Goal: Transaction & Acquisition: Purchase product/service

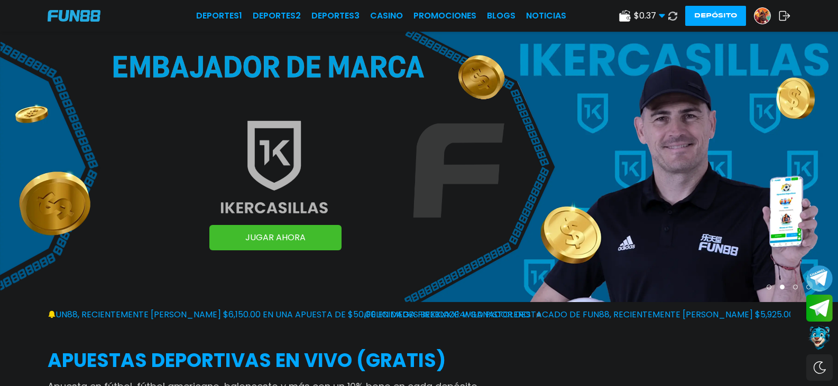
click at [685, 21] on button "Depósito" at bounding box center [715, 16] width 61 height 20
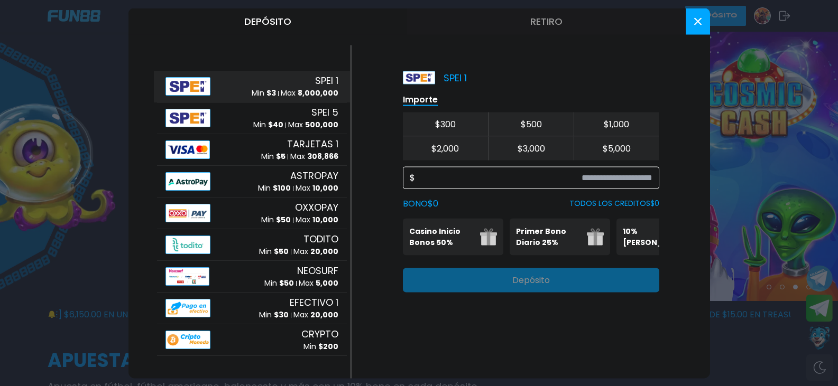
click at [496, 175] on input at bounding box center [533, 177] width 237 height 13
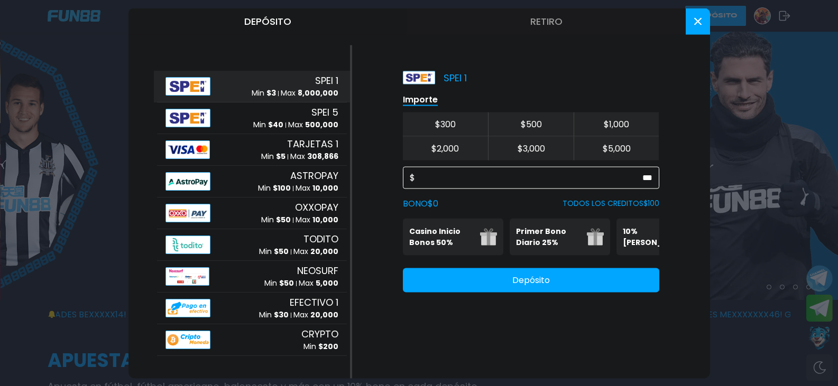
type input "***"
click at [227, 84] on div "SPEI 1 Min $ 3 Max 8,000,000" at bounding box center [252, 86] width 190 height 32
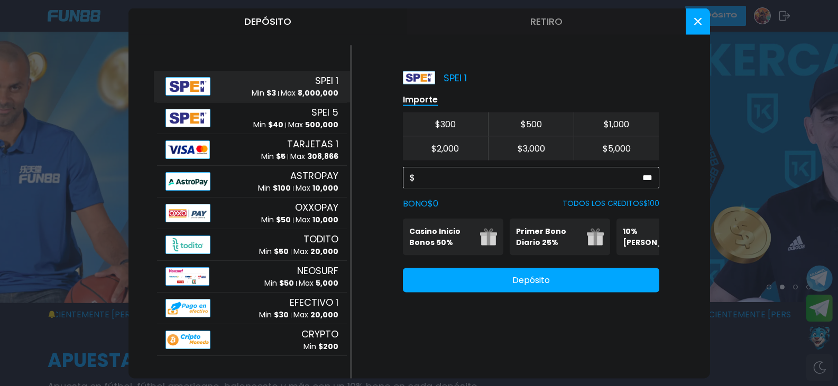
click at [567, 288] on button "Depósito" at bounding box center [531, 280] width 256 height 24
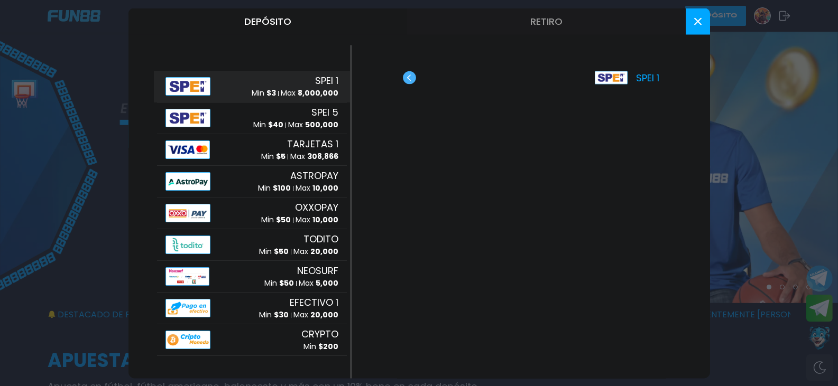
click at [413, 78] on use "button" at bounding box center [409, 77] width 13 height 13
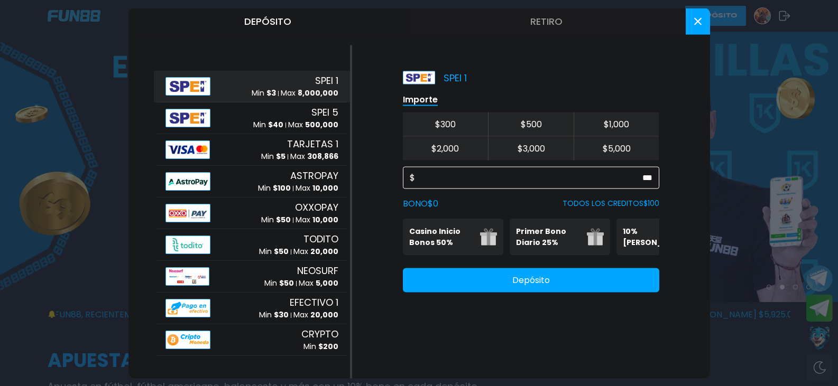
click at [651, 180] on input "***" at bounding box center [533, 177] width 237 height 13
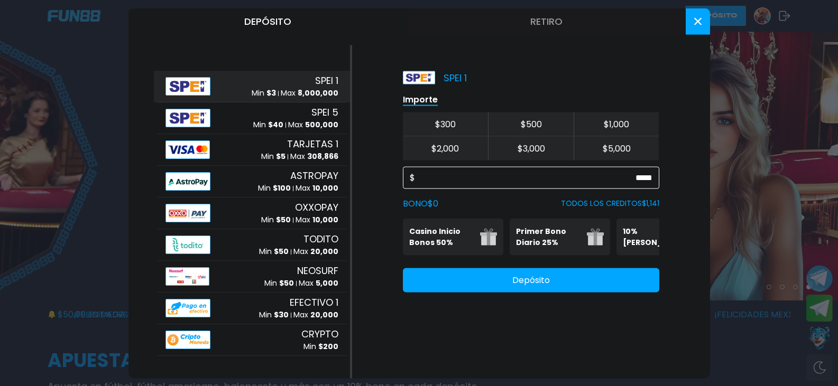
click at [639, 175] on input "*****" at bounding box center [533, 177] width 237 height 13
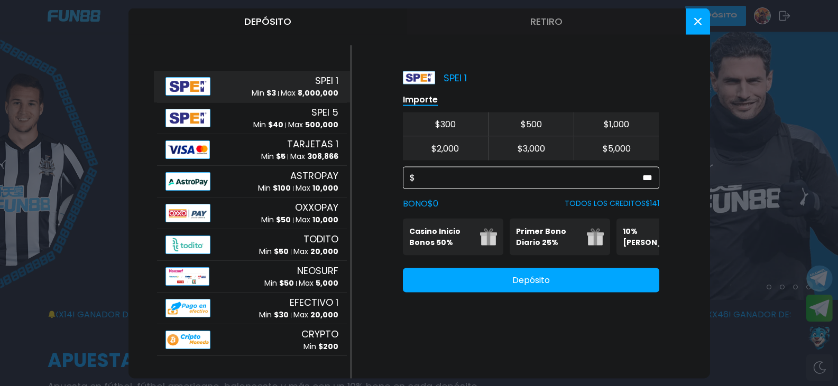
type input "***"
click at [553, 292] on button "Depósito" at bounding box center [531, 280] width 256 height 24
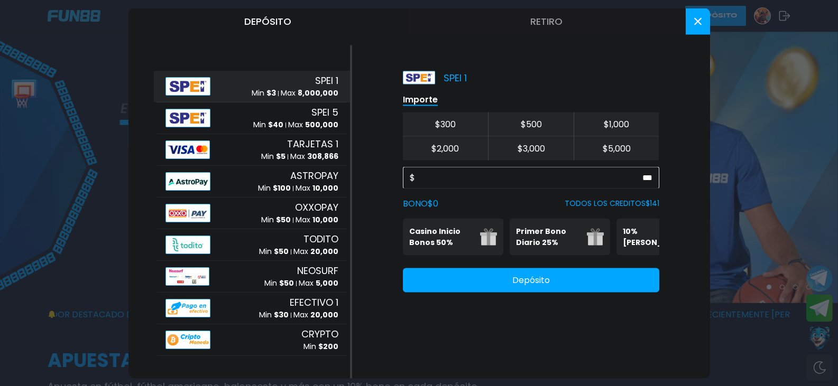
click at [699, 16] on button at bounding box center [697, 21] width 24 height 26
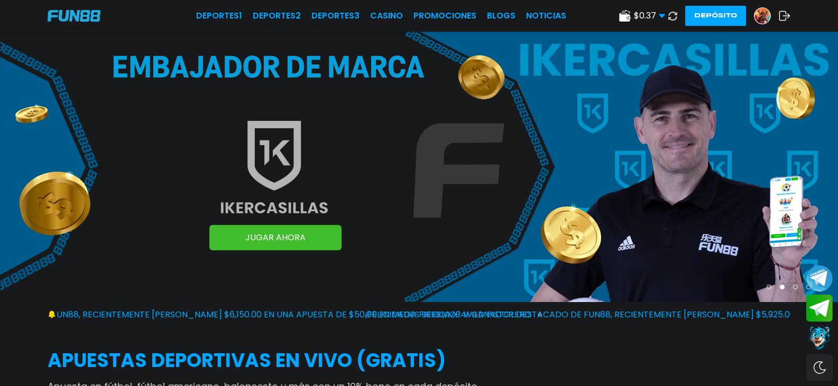
click at [666, 13] on icon at bounding box center [672, 16] width 13 height 13
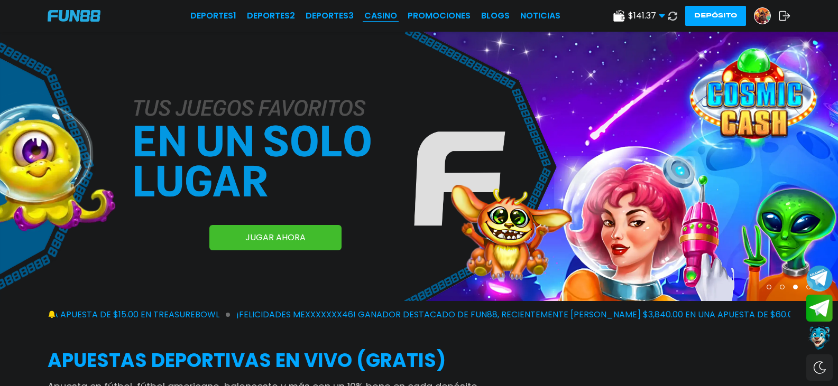
click at [364, 12] on link "CASINO" at bounding box center [380, 16] width 33 height 13
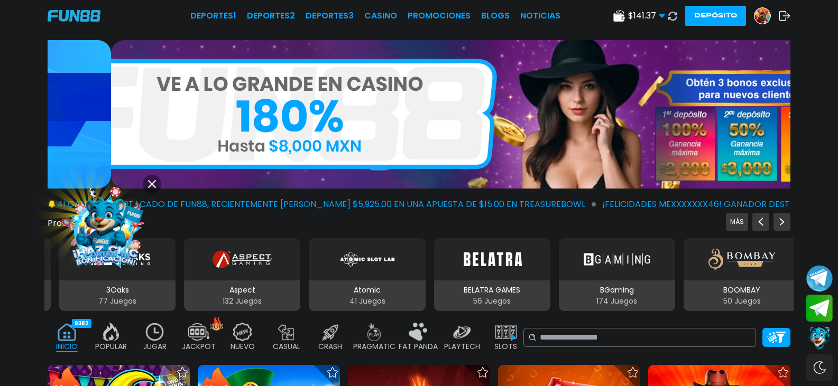
click at [109, 218] on img at bounding box center [105, 228] width 102 height 102
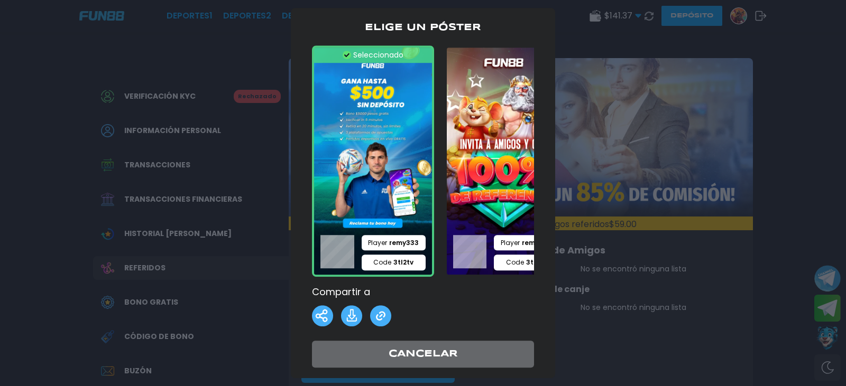
drag, startPoint x: 494, startPoint y: 289, endPoint x: 436, endPoint y: 289, distance: 57.6
click at [436, 289] on p "Compartir a" at bounding box center [423, 292] width 222 height 14
click at [484, 194] on img at bounding box center [505, 161] width 122 height 232
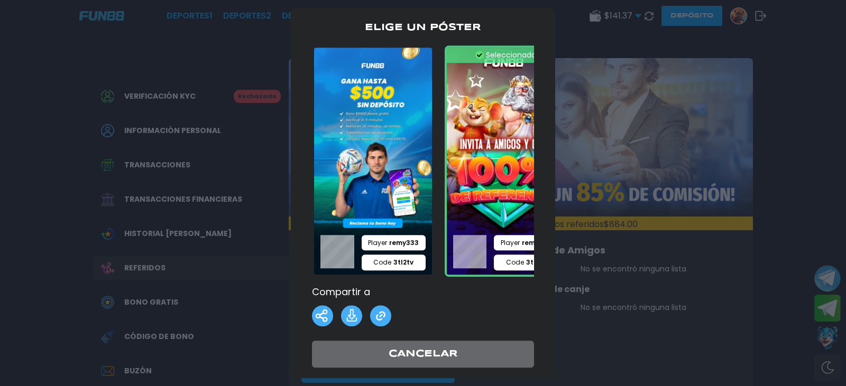
click at [398, 184] on img at bounding box center [373, 161] width 122 height 232
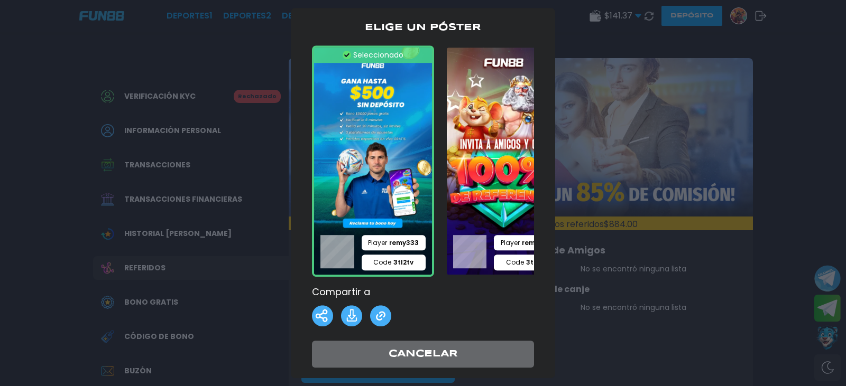
click at [404, 181] on img at bounding box center [373, 161] width 122 height 232
click at [253, 253] on div at bounding box center [423, 193] width 846 height 386
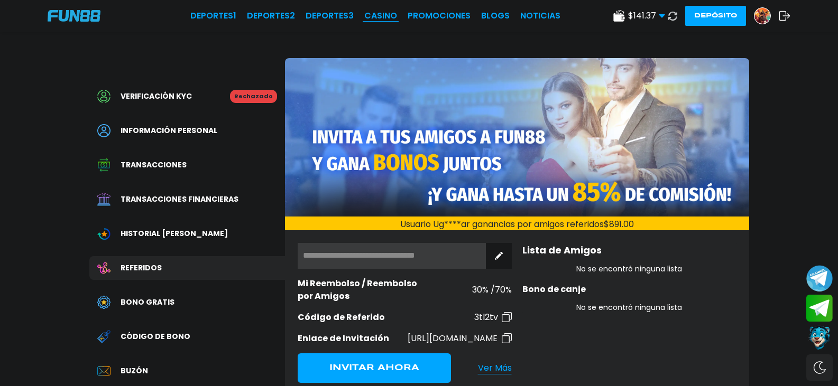
click at [364, 13] on link "CASINO" at bounding box center [380, 16] width 33 height 13
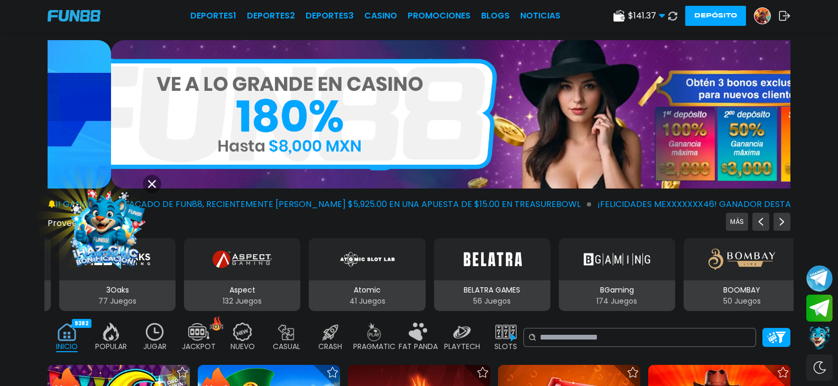
click at [118, 213] on img at bounding box center [105, 227] width 97 height 97
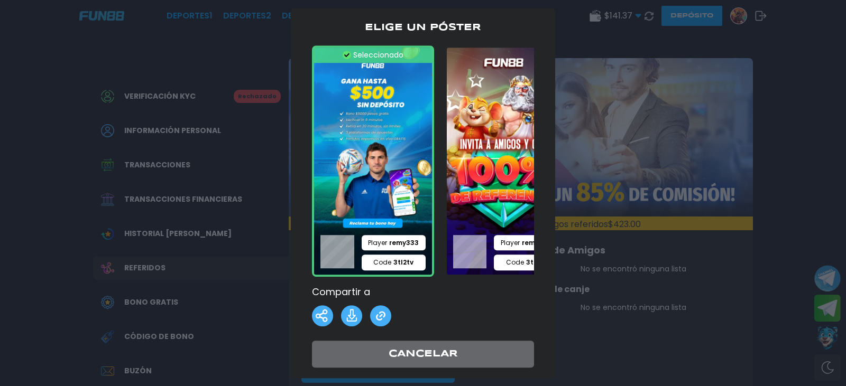
click at [792, 179] on div at bounding box center [423, 193] width 846 height 386
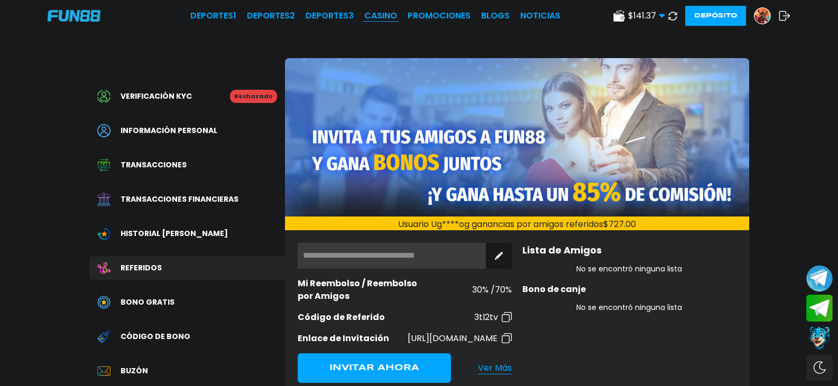
click at [364, 15] on link "CASINO" at bounding box center [380, 16] width 33 height 13
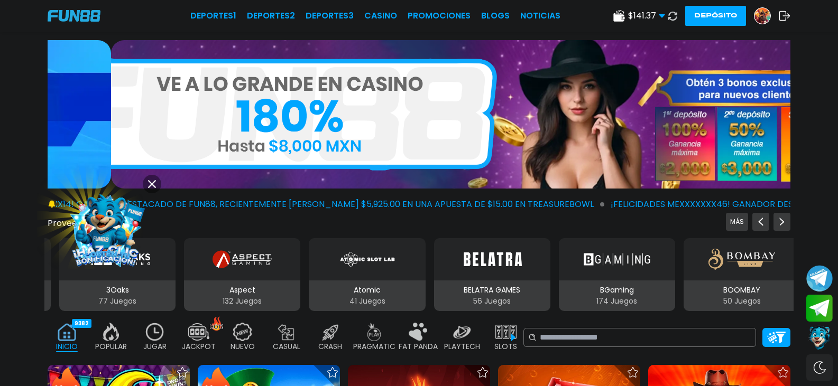
click at [150, 179] on button at bounding box center [152, 184] width 18 height 18
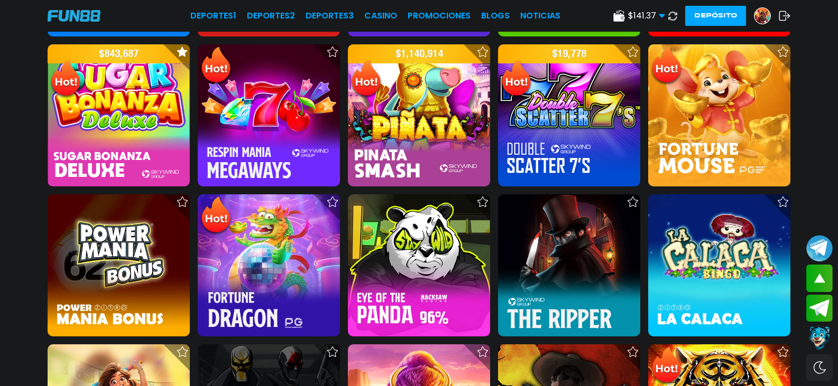
scroll to position [1321, 0]
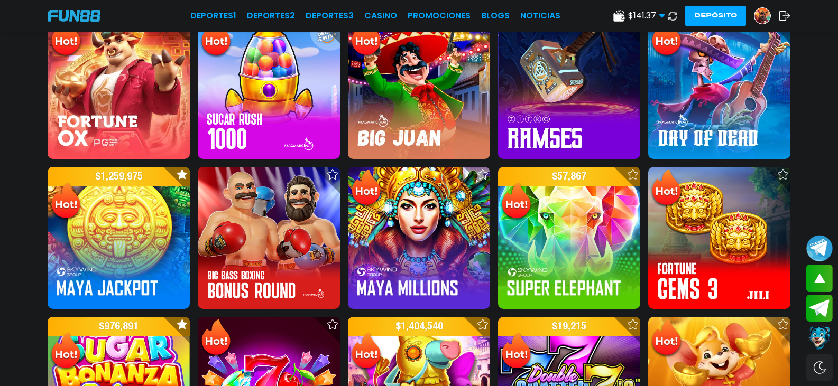
scroll to position [846, 0]
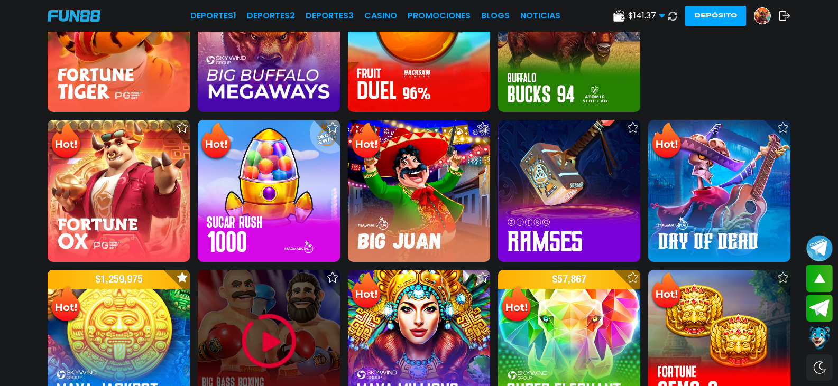
click at [280, 310] on img at bounding box center [268, 341] width 63 height 63
click at [289, 310] on img at bounding box center [268, 341] width 63 height 63
click at [276, 310] on img at bounding box center [268, 341] width 63 height 63
click at [279, 310] on img at bounding box center [268, 341] width 63 height 63
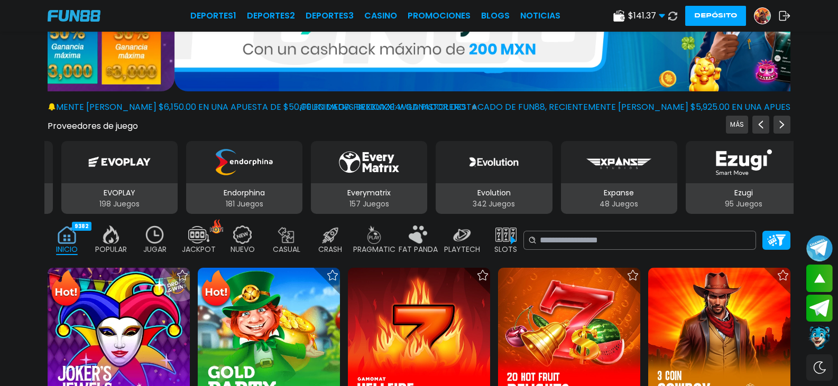
scroll to position [0, 0]
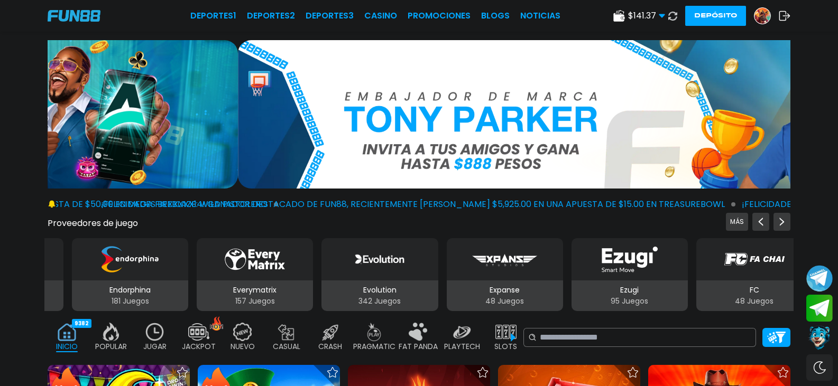
click at [122, 329] on img at bounding box center [110, 332] width 21 height 18
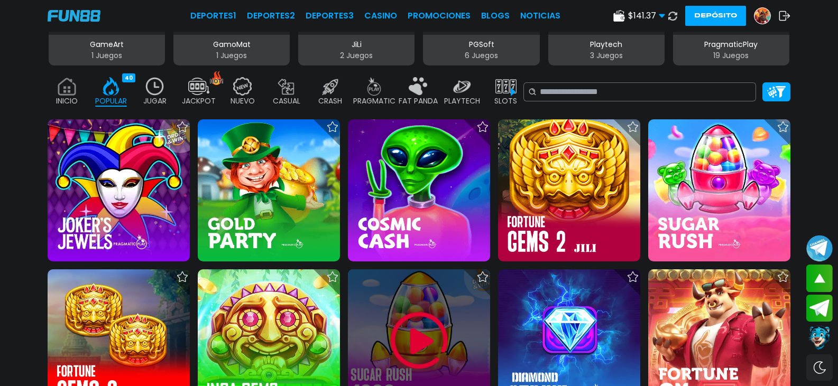
scroll to position [211, 0]
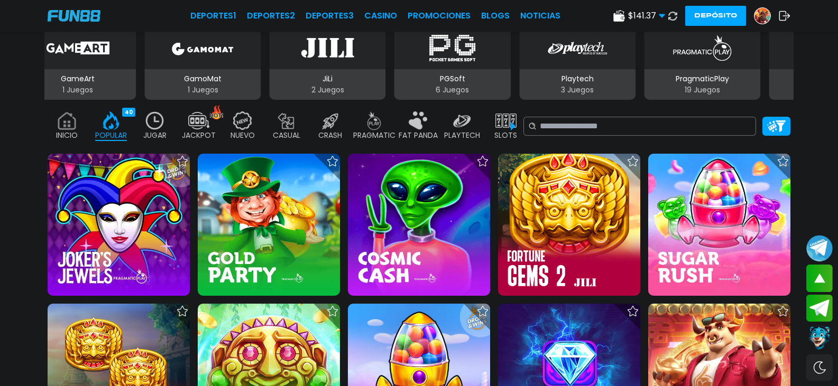
click at [78, 119] on img at bounding box center [67, 121] width 21 height 18
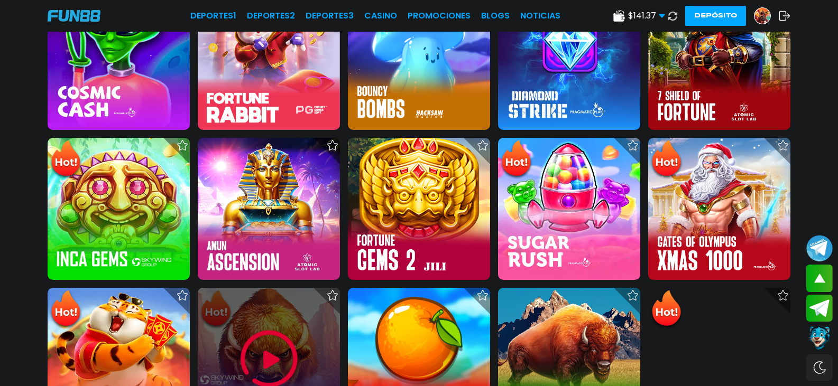
scroll to position [528, 0]
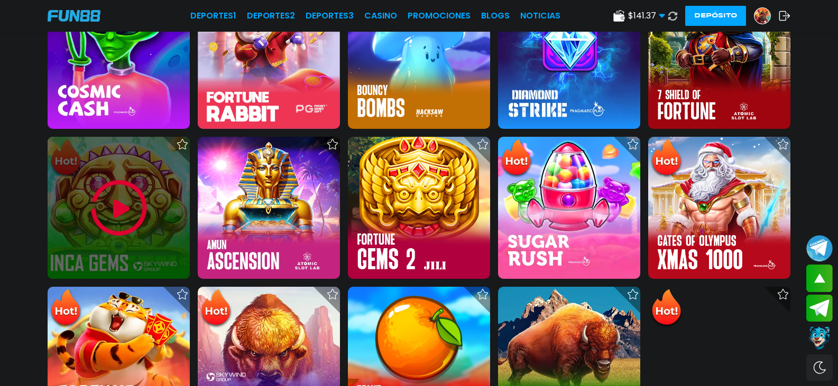
click at [143, 177] on img at bounding box center [118, 208] width 63 height 63
click at [139, 177] on img at bounding box center [118, 208] width 63 height 63
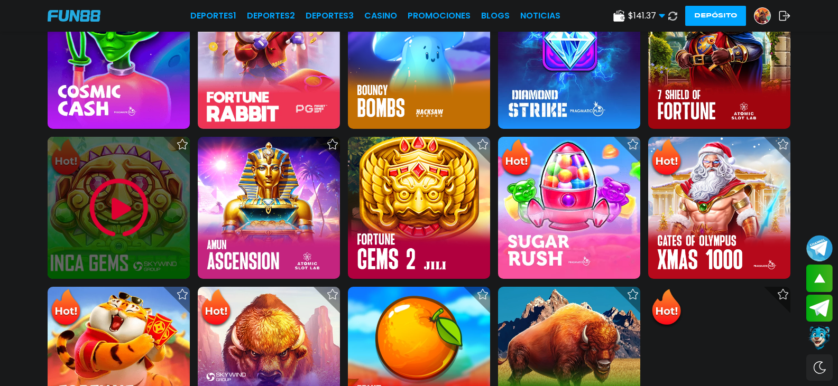
click at [139, 177] on img at bounding box center [118, 208] width 63 height 63
